Goal: Transaction & Acquisition: Purchase product/service

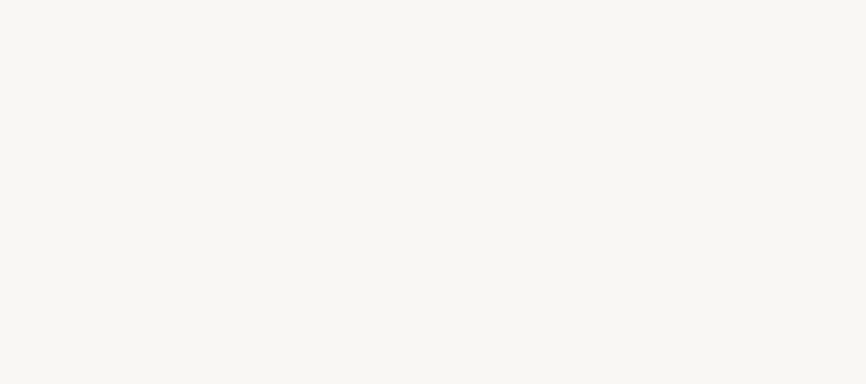
select select "ES"
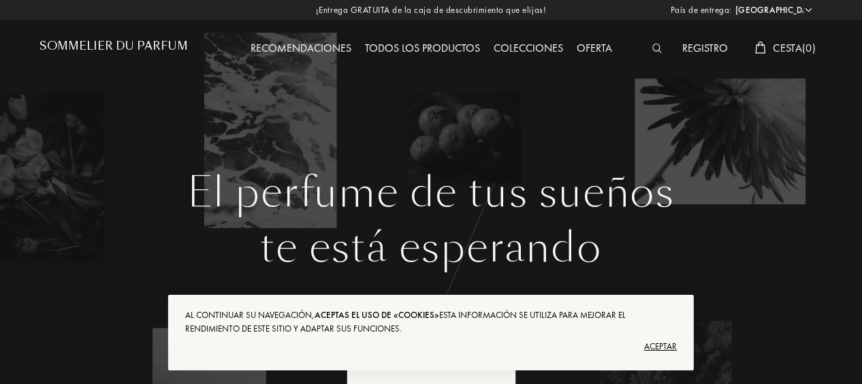
click at [661, 346] on div "Aceptar" at bounding box center [431, 347] width 492 height 22
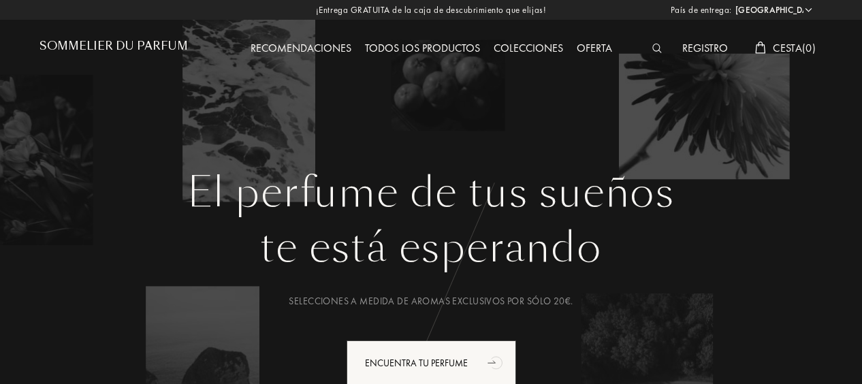
click at [423, 44] on div "Todos los productos" at bounding box center [422, 49] width 129 height 18
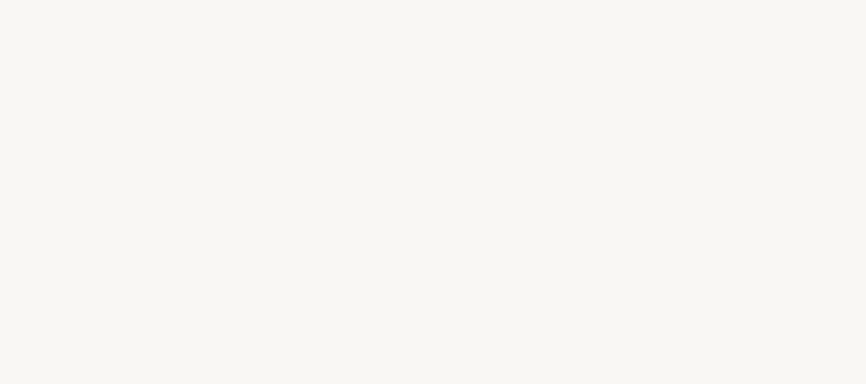
select select "ES"
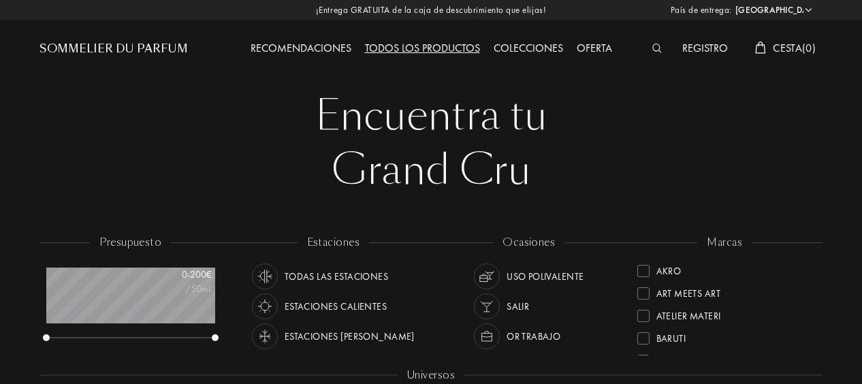
click at [654, 47] on img at bounding box center [658, 49] width 10 height 10
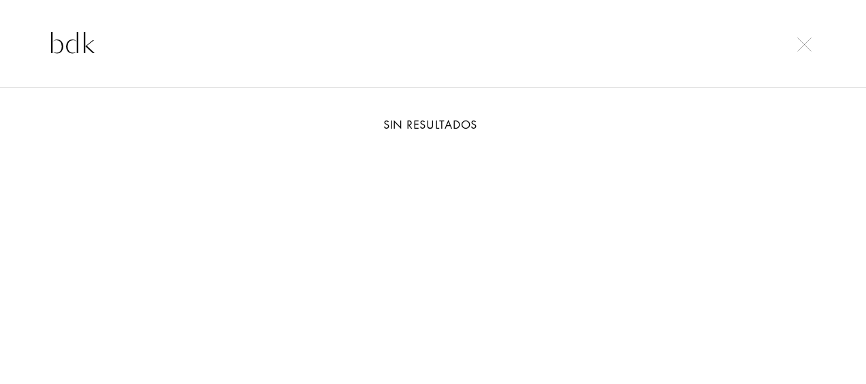
type input "bdk"
click at [801, 52] on input "bdk" at bounding box center [433, 43] width 824 height 41
click at [802, 45] on img at bounding box center [805, 44] width 14 height 14
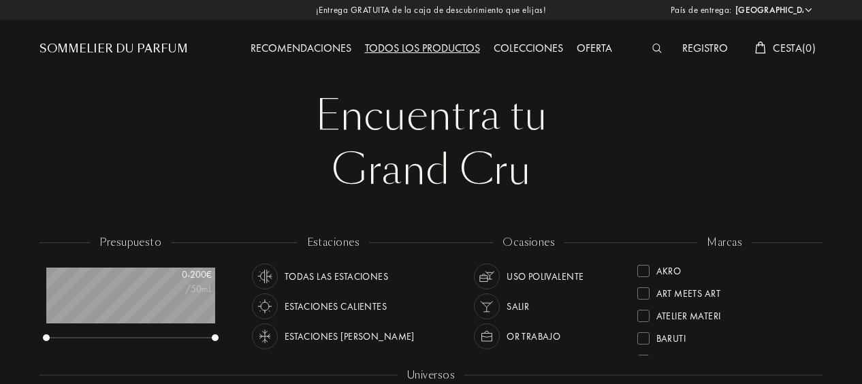
click at [504, 46] on div "Colecciones" at bounding box center [528, 49] width 83 height 18
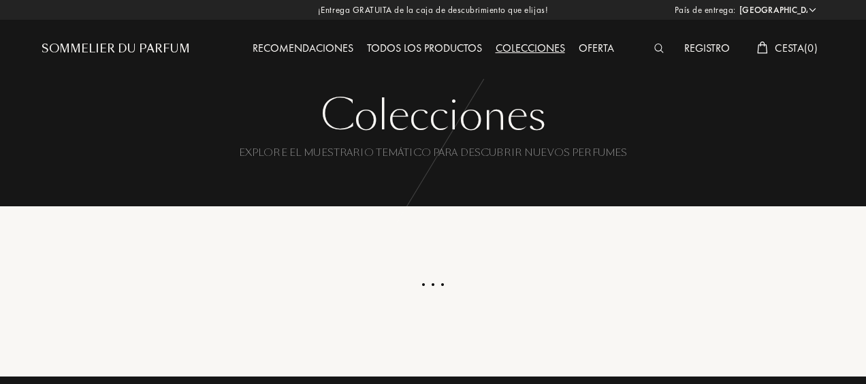
select select "ES"
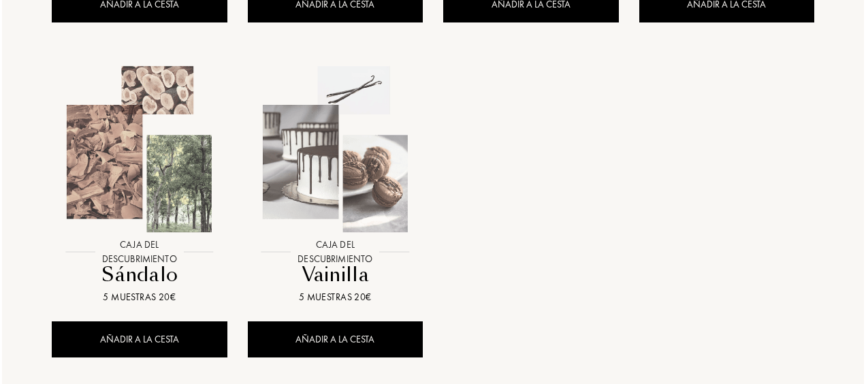
scroll to position [1298, 0]
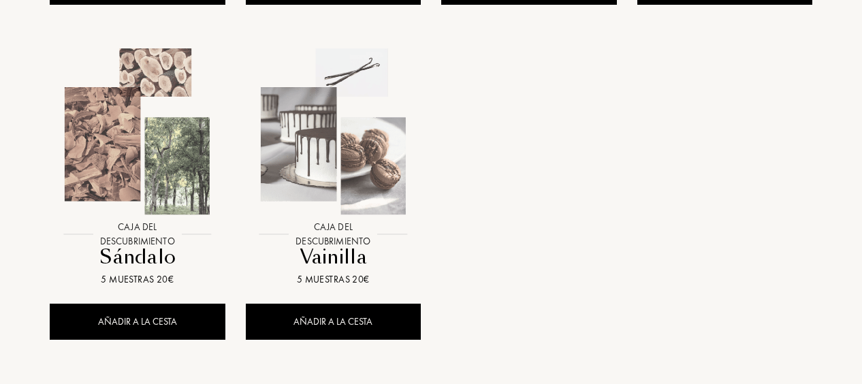
click at [334, 233] on div at bounding box center [334, 142] width 196 height 226
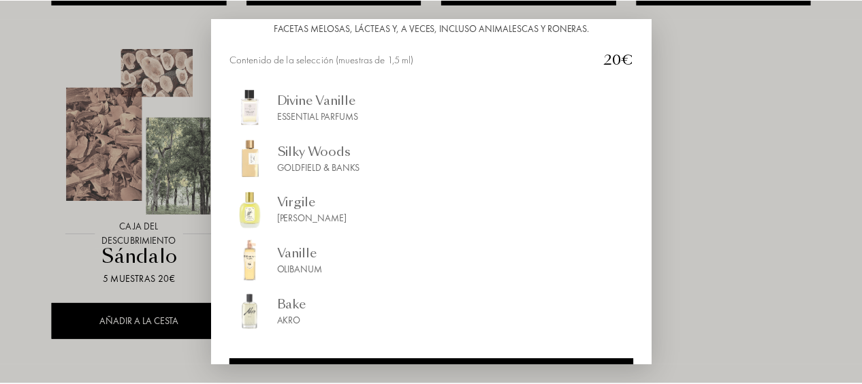
scroll to position [194, 0]
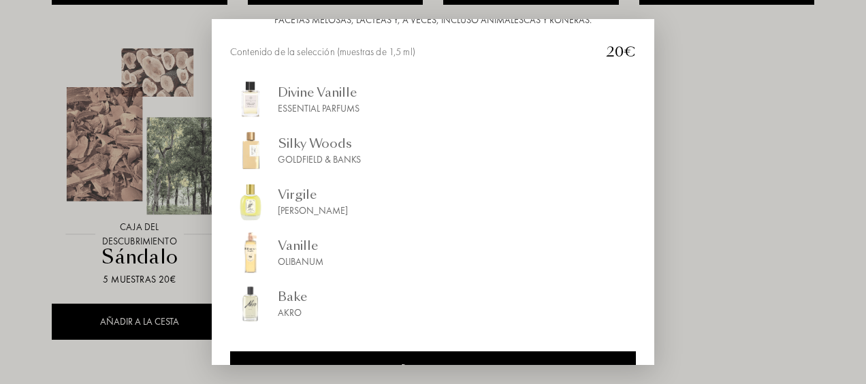
click at [306, 255] on div "Olibanum" at bounding box center [301, 262] width 46 height 14
click at [720, 165] on div at bounding box center [433, 192] width 866 height 384
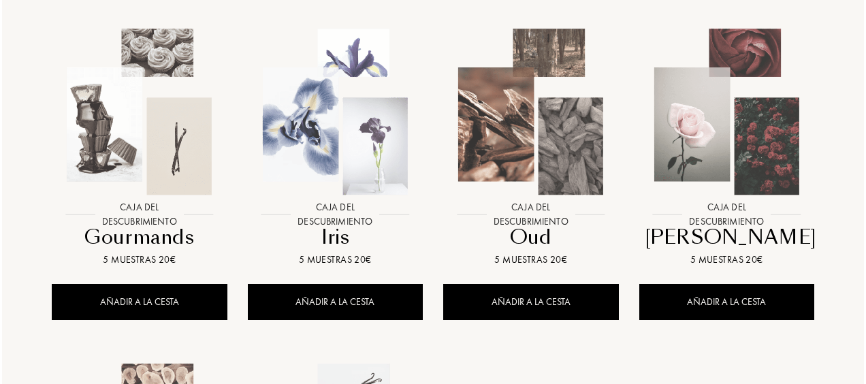
scroll to position [967, 0]
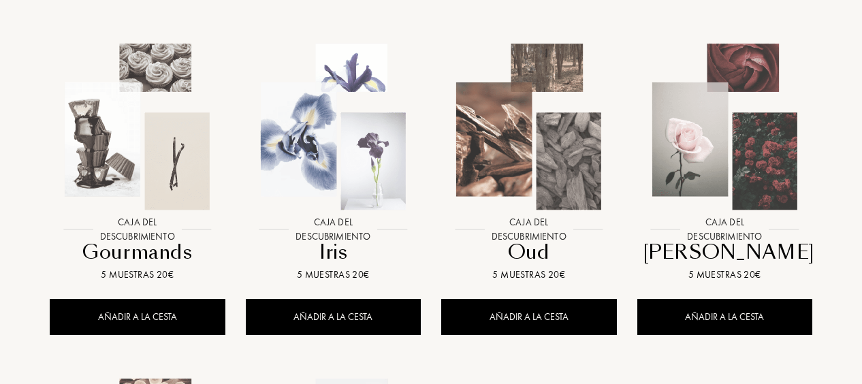
click at [129, 161] on img at bounding box center [137, 127] width 176 height 176
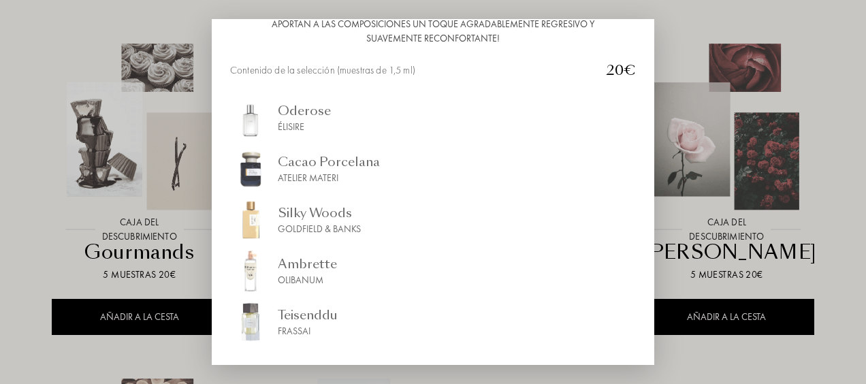
scroll to position [176, 0]
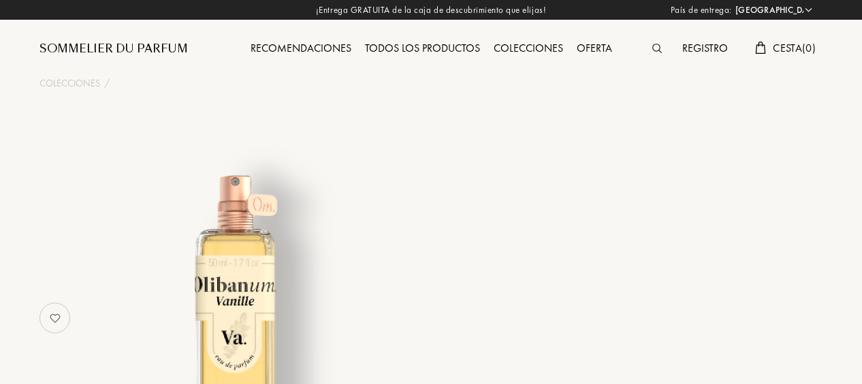
select select "ES"
